Goal: Register for event/course

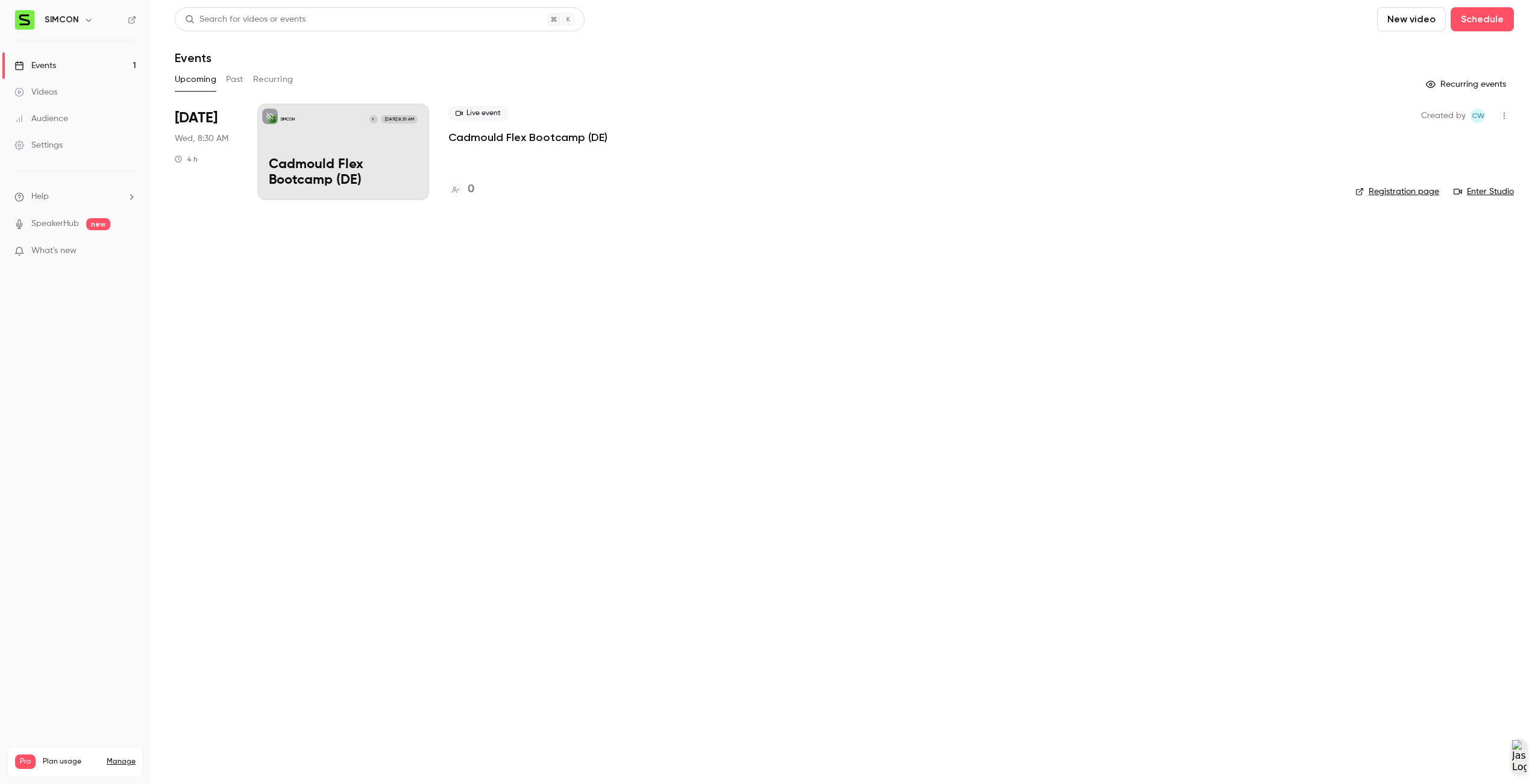
click at [49, 10] on div "SIMCON" at bounding box center [75, 20] width 122 height 20
click at [49, 12] on div "SIMCON" at bounding box center [81, 20] width 73 height 14
click at [49, 22] on h6 "SIMCON" at bounding box center [62, 20] width 34 height 12
click at [24, 22] on img at bounding box center [24, 20] width 19 height 19
click at [355, 159] on p "Cadmould Flex Bootcamp (DE)" at bounding box center [343, 173] width 149 height 31
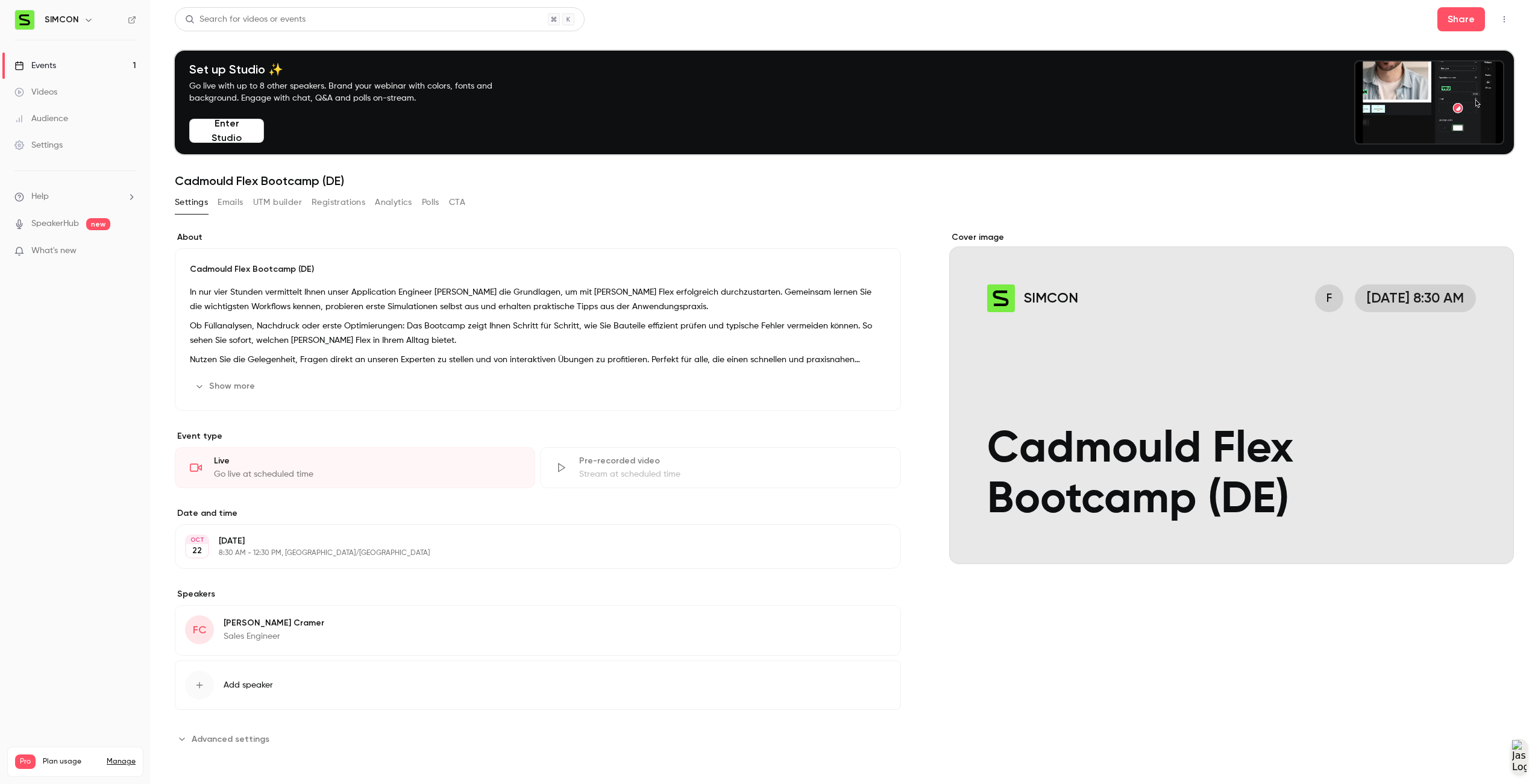
click at [229, 132] on button "Enter Studio" at bounding box center [227, 130] width 75 height 24
